Goal: Navigation & Orientation: Understand site structure

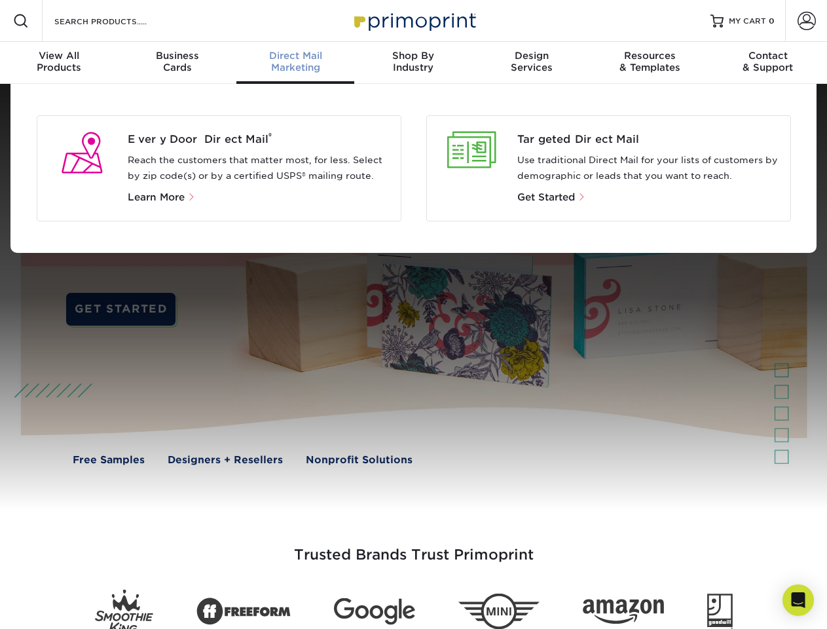
click at [413, 314] on div at bounding box center [413, 297] width 827 height 426
click at [21, 21] on span at bounding box center [21, 21] width 16 height 16
click at [806, 21] on span at bounding box center [807, 21] width 18 height 18
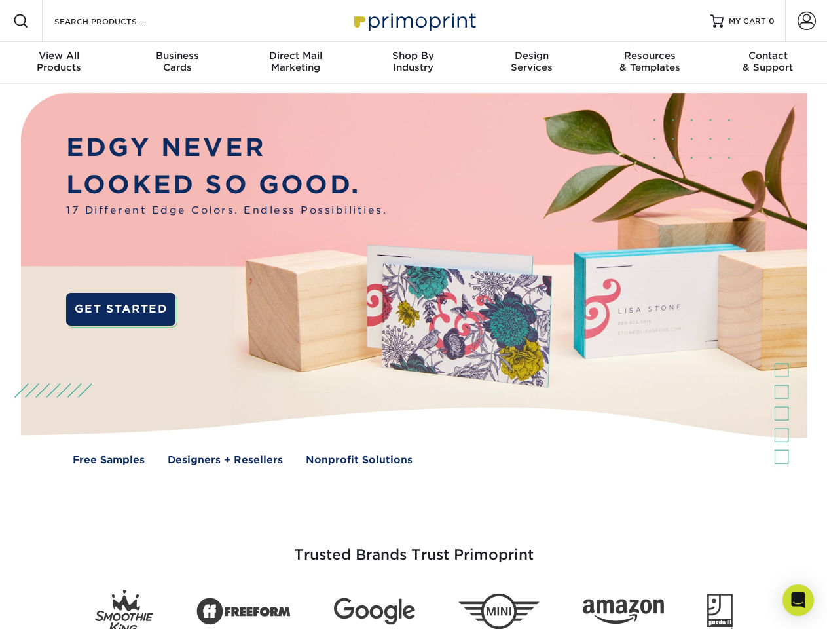
click at [59, 63] on div "View All Products" at bounding box center [59, 62] width 118 height 24
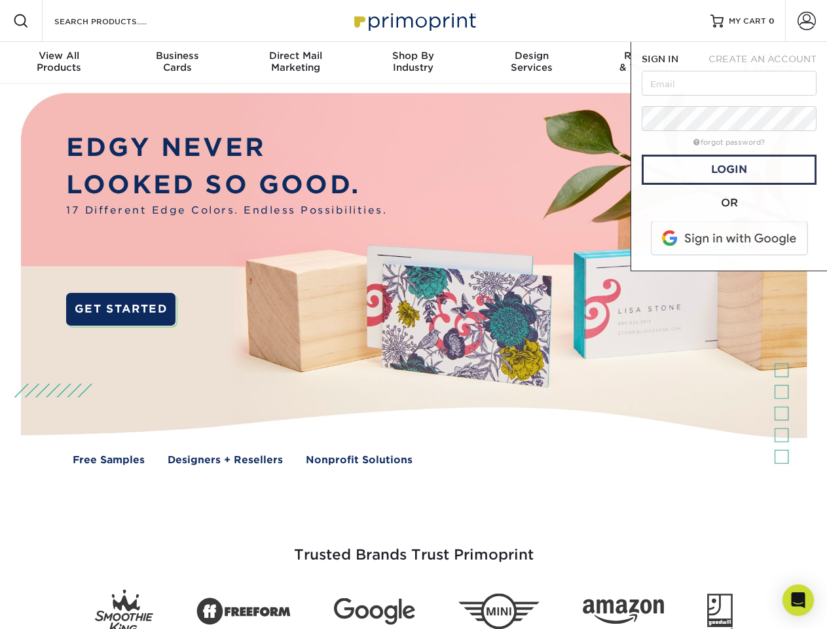
click at [177, 63] on div "Business Cards" at bounding box center [177, 62] width 118 height 24
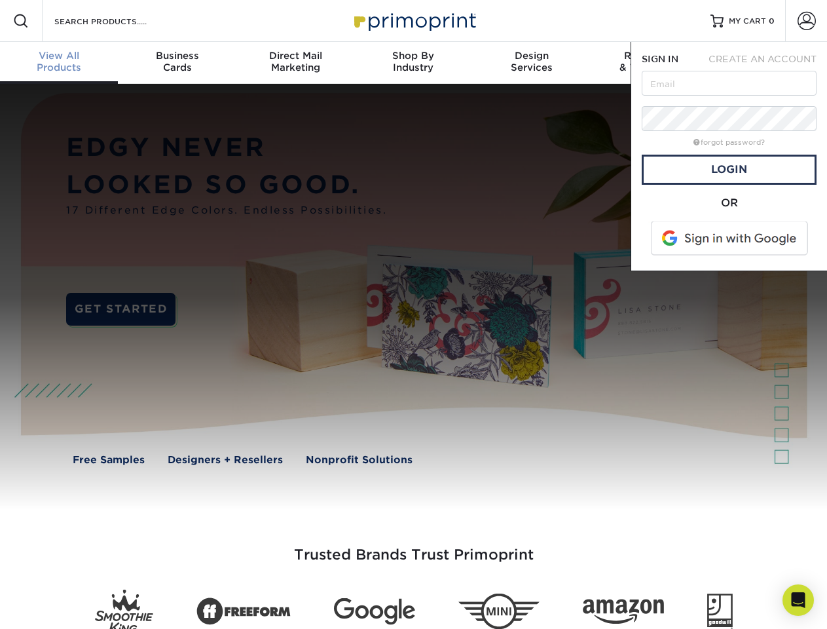
click at [295, 63] on div "Direct Mail Marketing" at bounding box center [295, 62] width 118 height 24
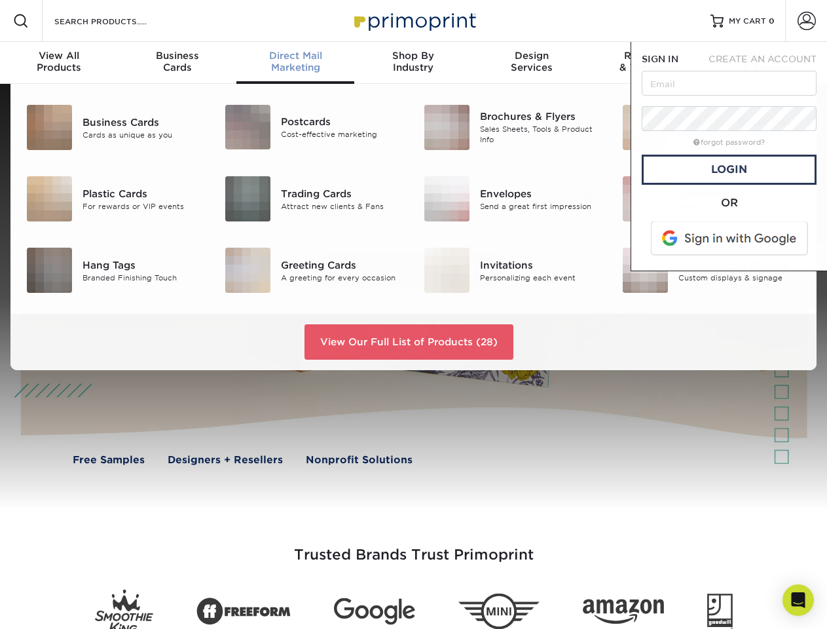
click at [413, 63] on div "Shop By Industry" at bounding box center [413, 62] width 118 height 24
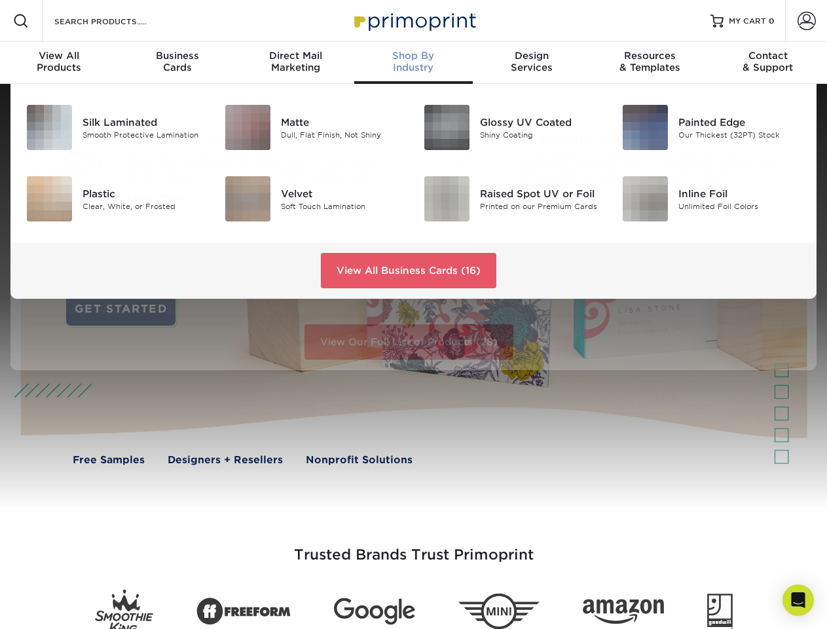
click at [532, 63] on div "Design Services" at bounding box center [532, 62] width 118 height 24
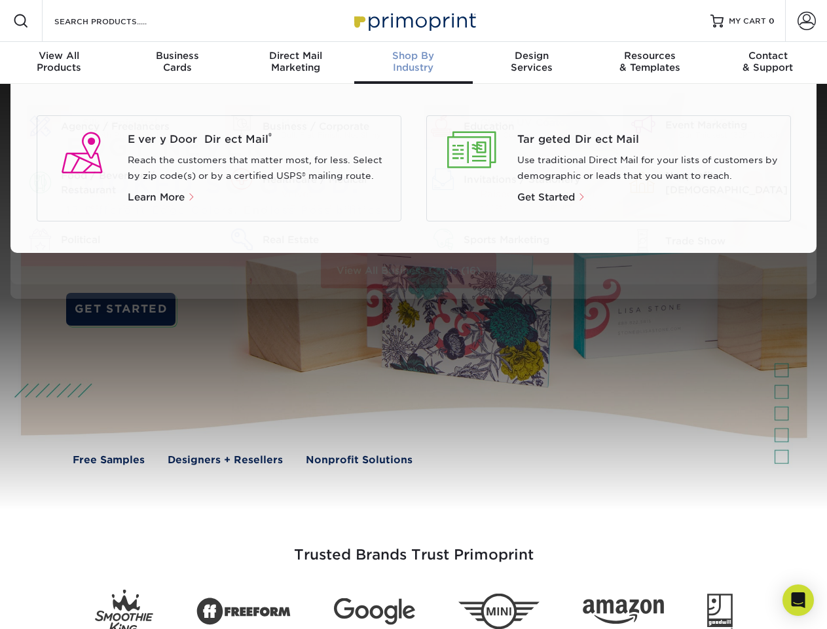
click at [650, 63] on div "Resources & Templates" at bounding box center [650, 62] width 118 height 24
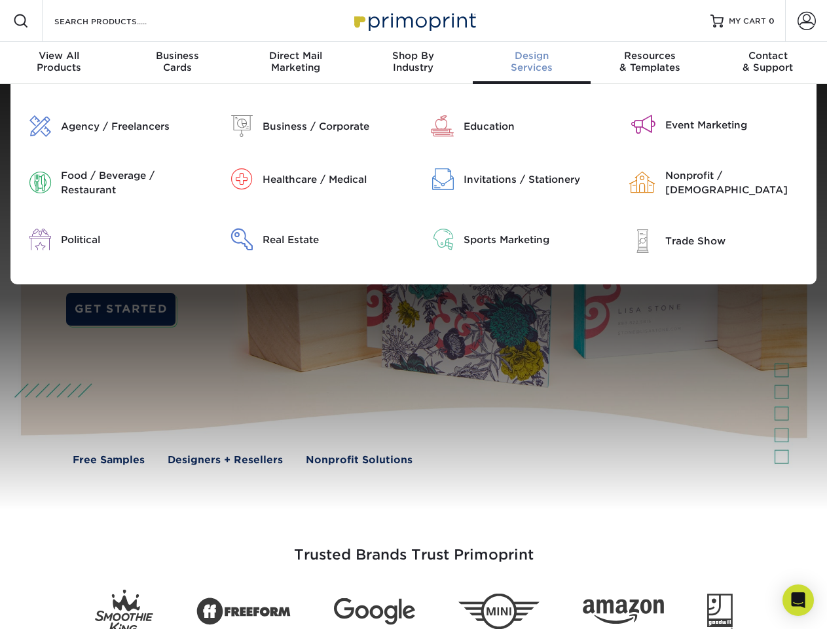
click at [768, 63] on div "Contact & Support" at bounding box center [768, 62] width 118 height 24
